Goal: Check status

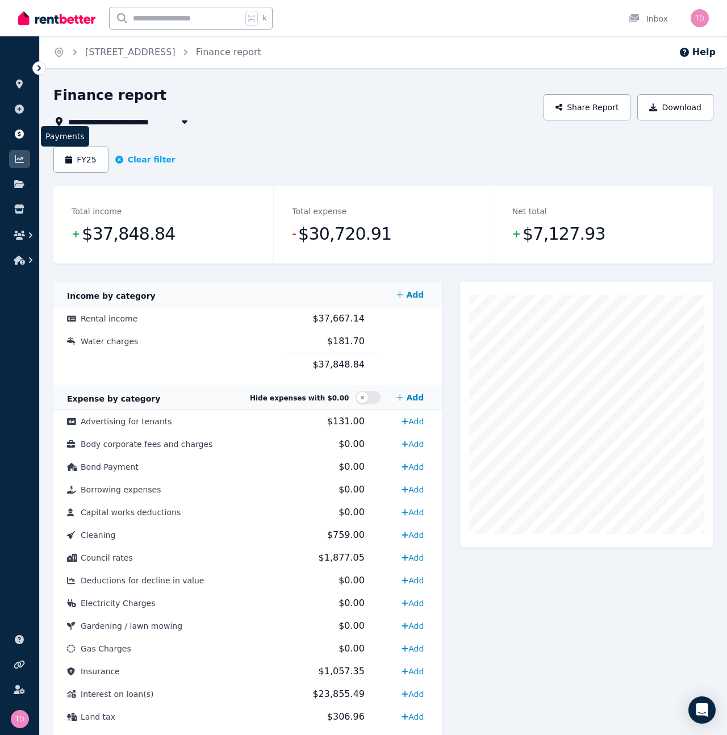
click at [16, 134] on icon at bounding box center [19, 134] width 9 height 9
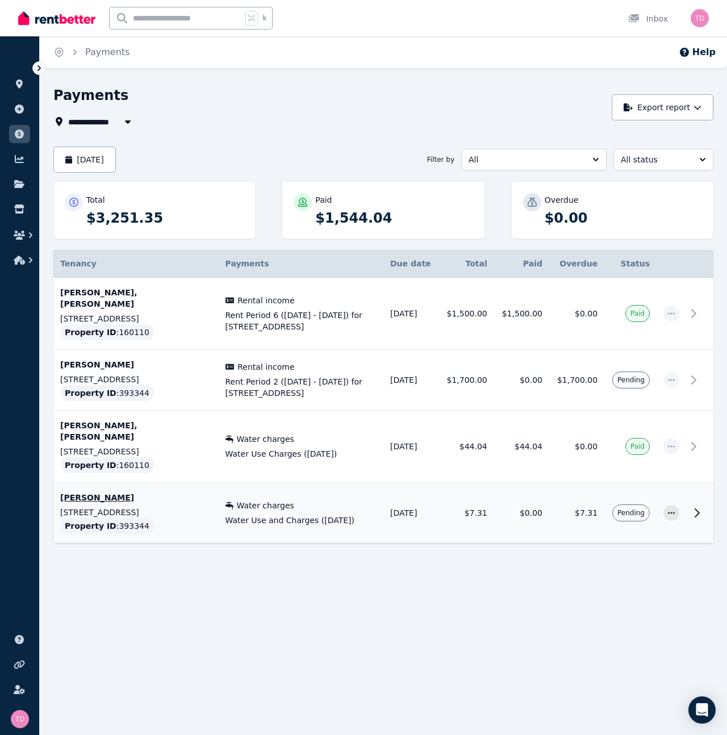
click at [633, 514] on span "Pending" at bounding box center [631, 512] width 27 height 9
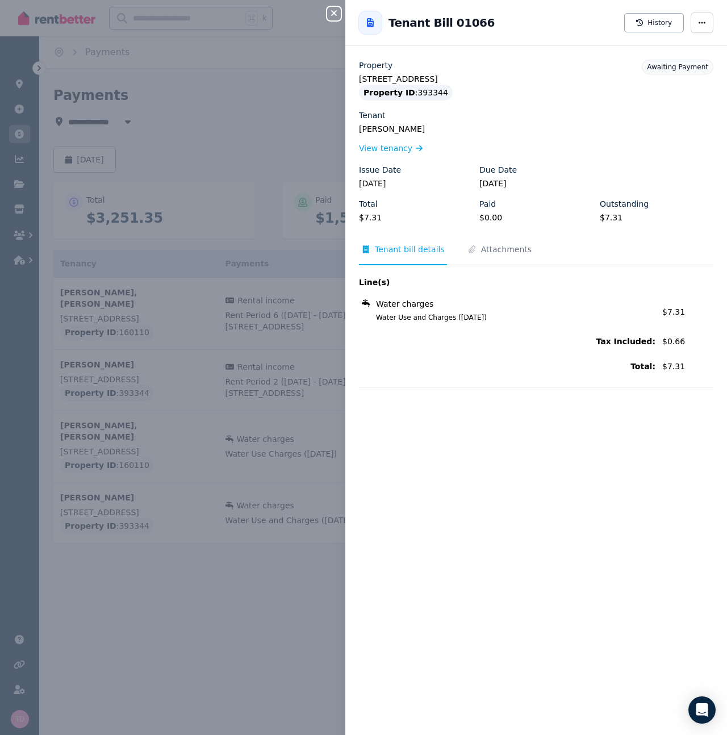
click at [240, 607] on div "Close panel Back to Tenant Bill 01066 History Property [STREET_ADDRESS] Propert…" at bounding box center [363, 367] width 727 height 735
